Goal: Check status: Check status

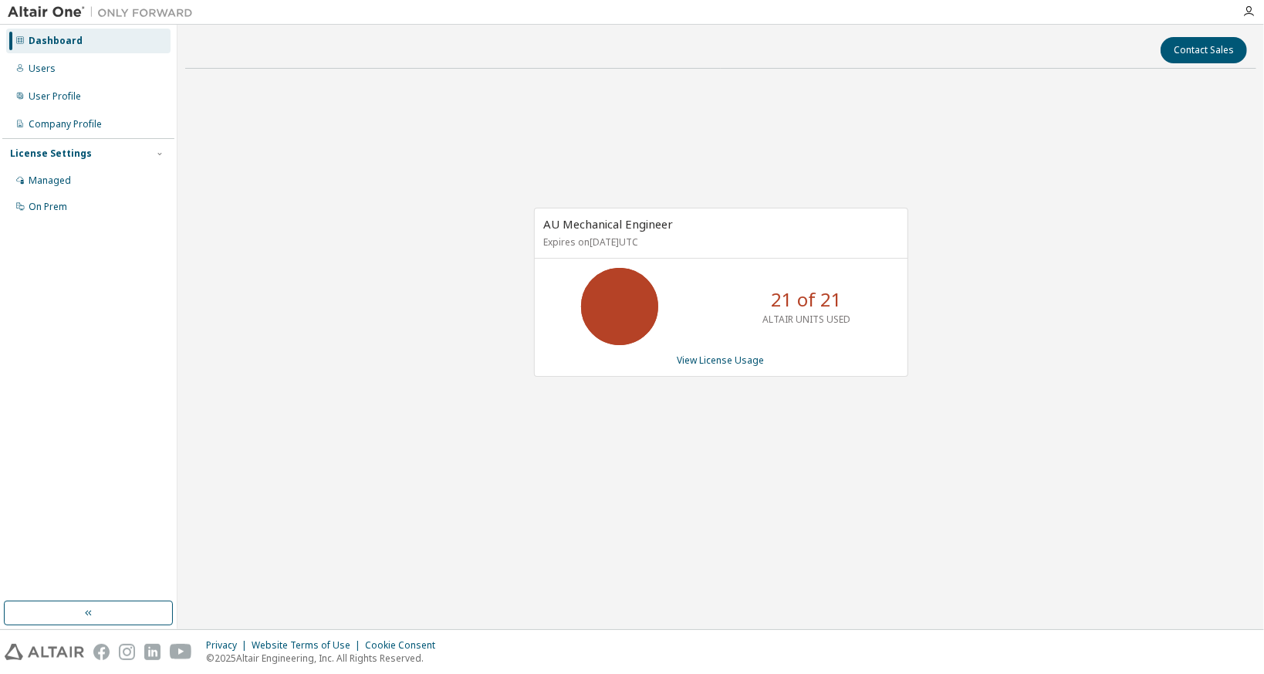
click at [452, 500] on div "AU Mechanical Engineer Expires on October 16, 2025 UTC 21 of 21 ALTAIR UNITS US…" at bounding box center [720, 299] width 1071 height 437
click at [711, 362] on link "View License Usage" at bounding box center [720, 359] width 87 height 13
